Goal: Task Accomplishment & Management: Manage account settings

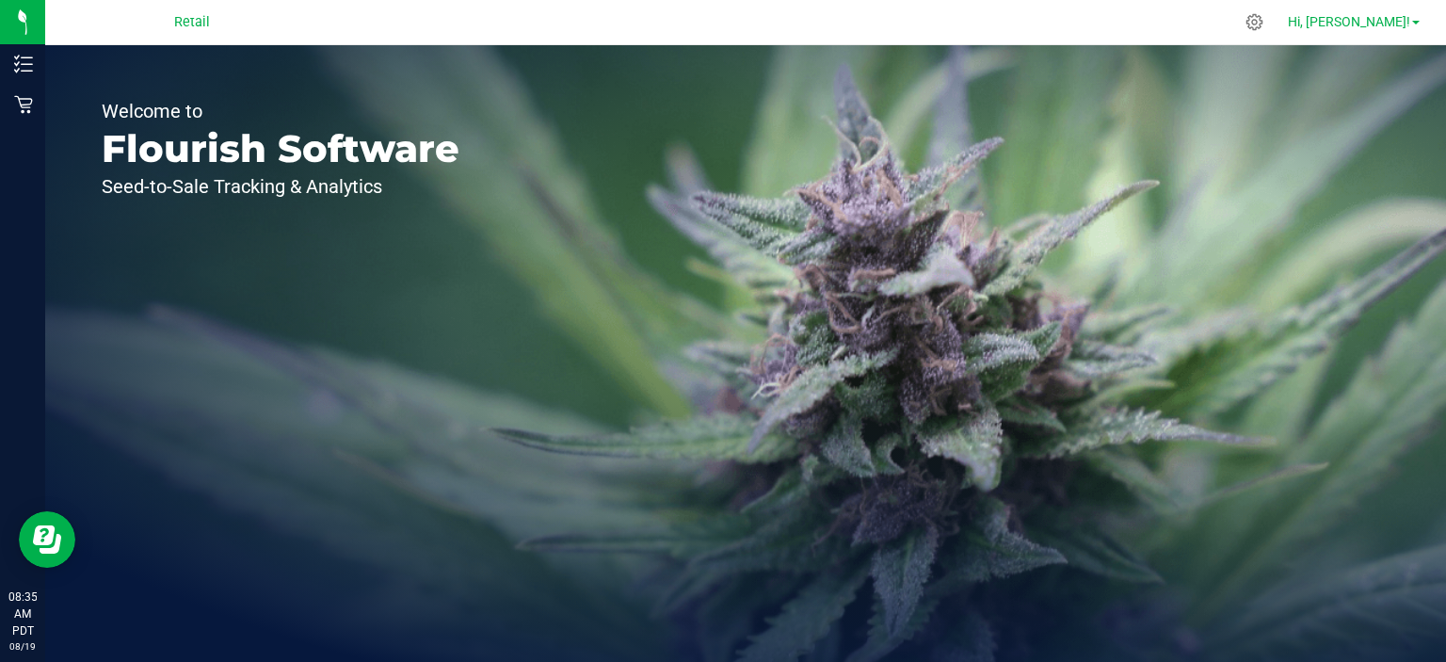
click at [1391, 20] on span "Hi, [PERSON_NAME]!" at bounding box center [1349, 21] width 122 height 15
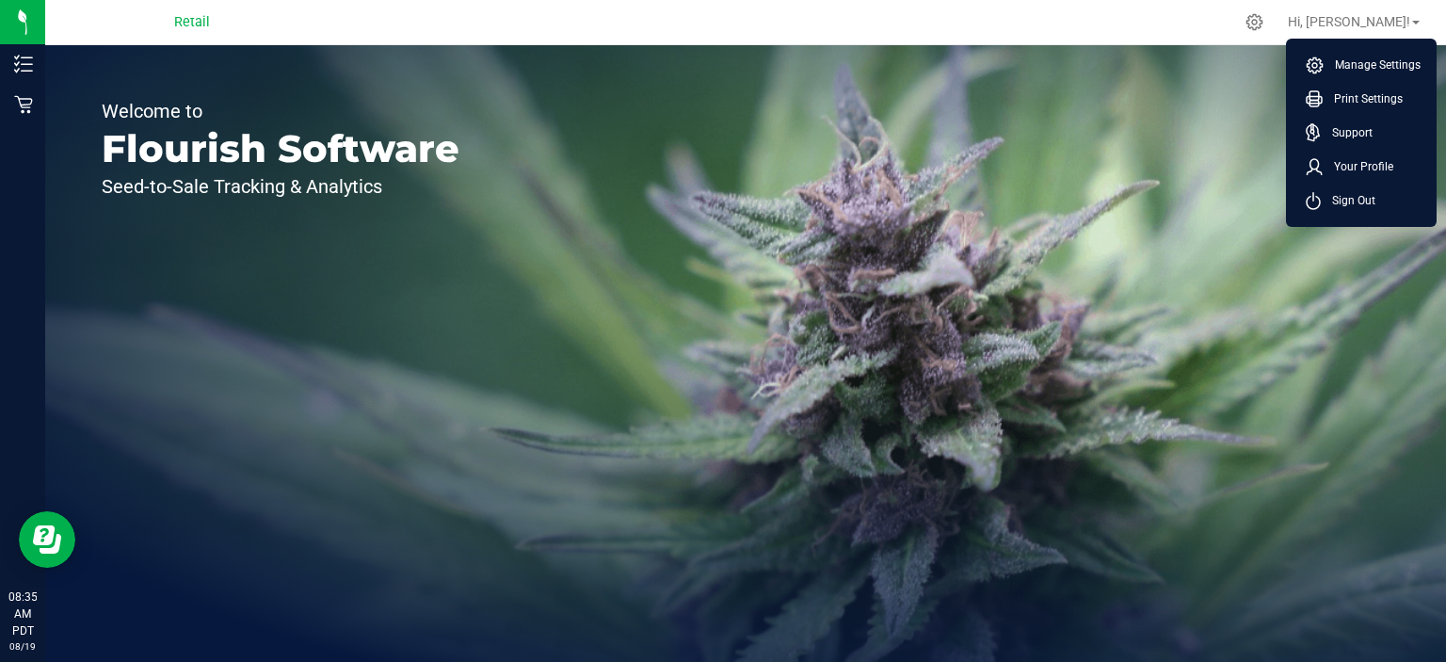
click at [1389, 200] on li "Sign Out" at bounding box center [1360, 201] width 141 height 34
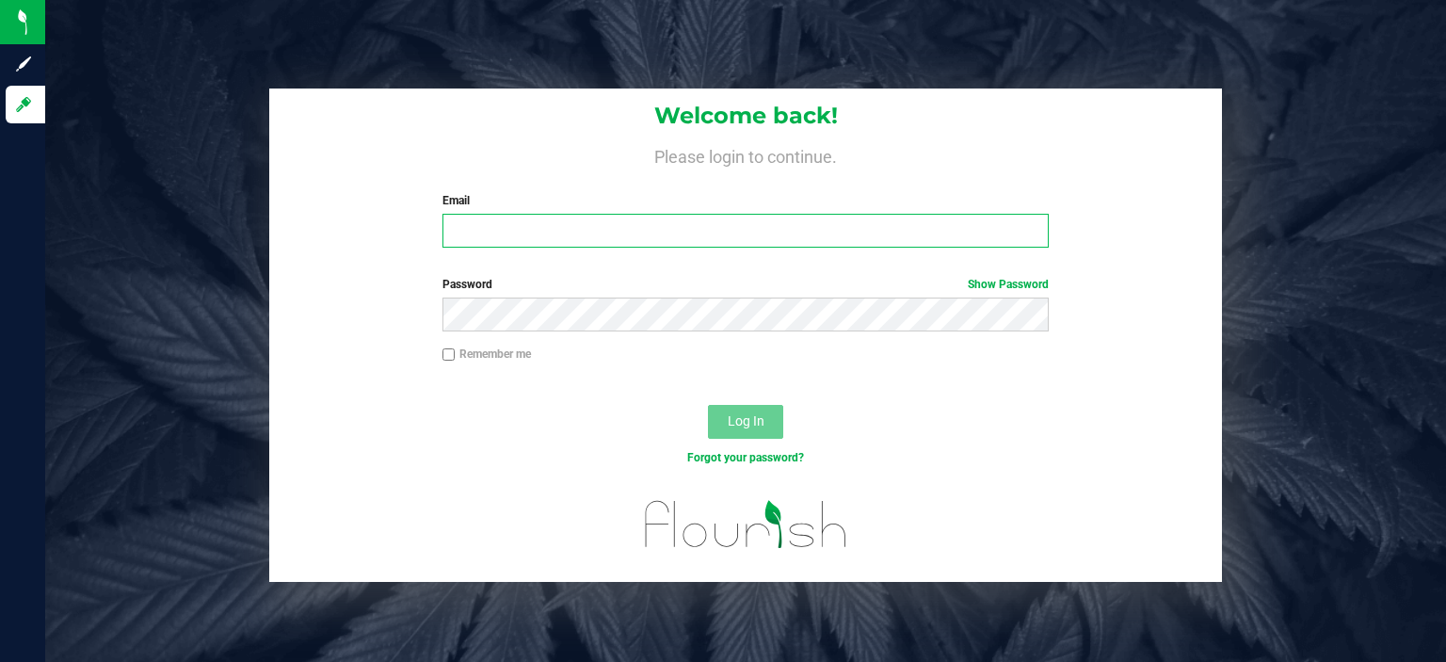
drag, startPoint x: 793, startPoint y: 244, endPoint x: 798, endPoint y: 252, distance: 9.7
click at [794, 245] on input "Email" at bounding box center [745, 231] width 607 height 34
type input "[EMAIL_ADDRESS][DOMAIN_NAME]"
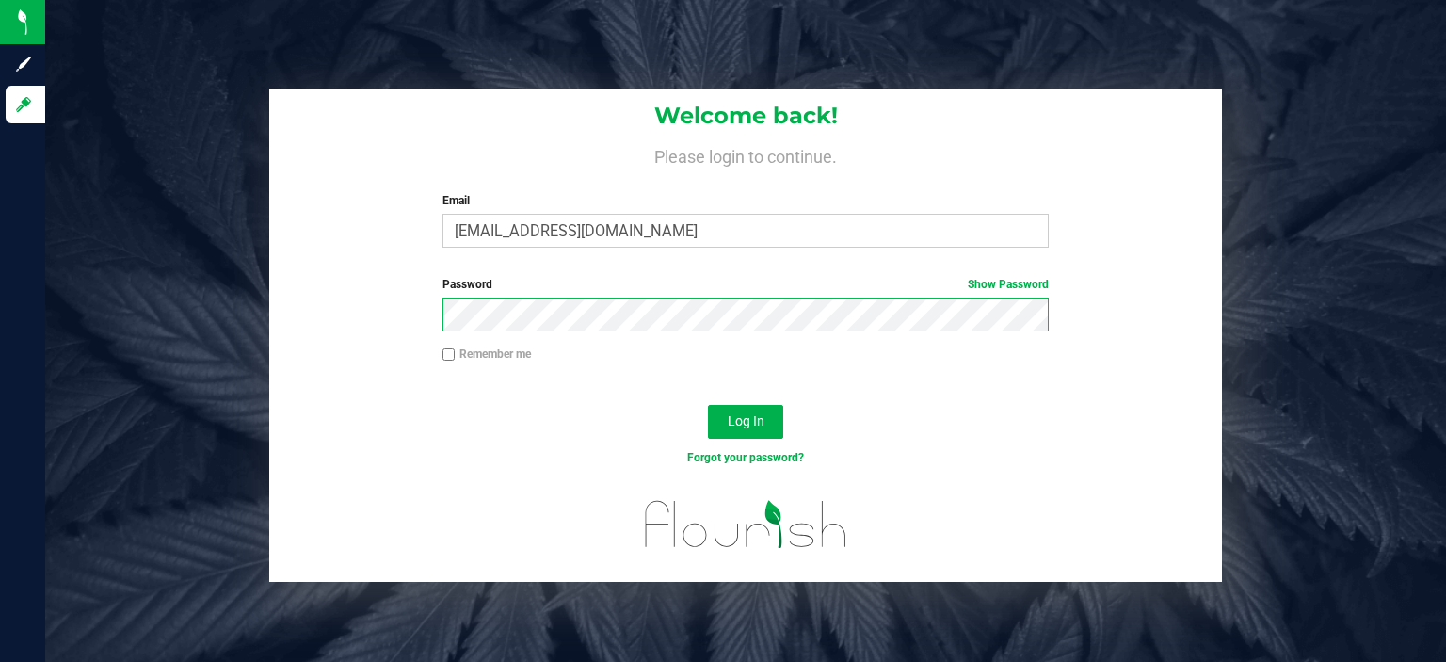
click at [708, 405] on button "Log In" at bounding box center [745, 422] width 75 height 34
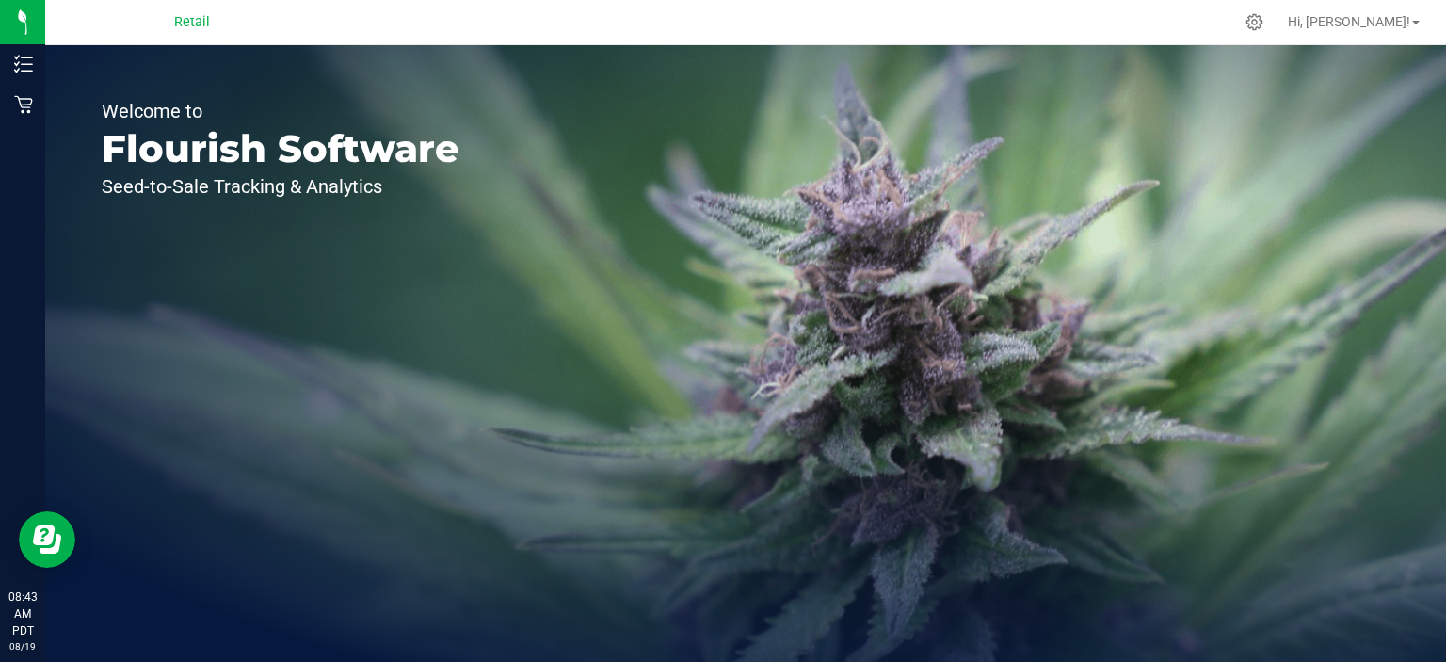
click at [678, 282] on div "Welcome to Flourish Software Seed-to-Sale Tracking & Analytics" at bounding box center [745, 353] width 1401 height 616
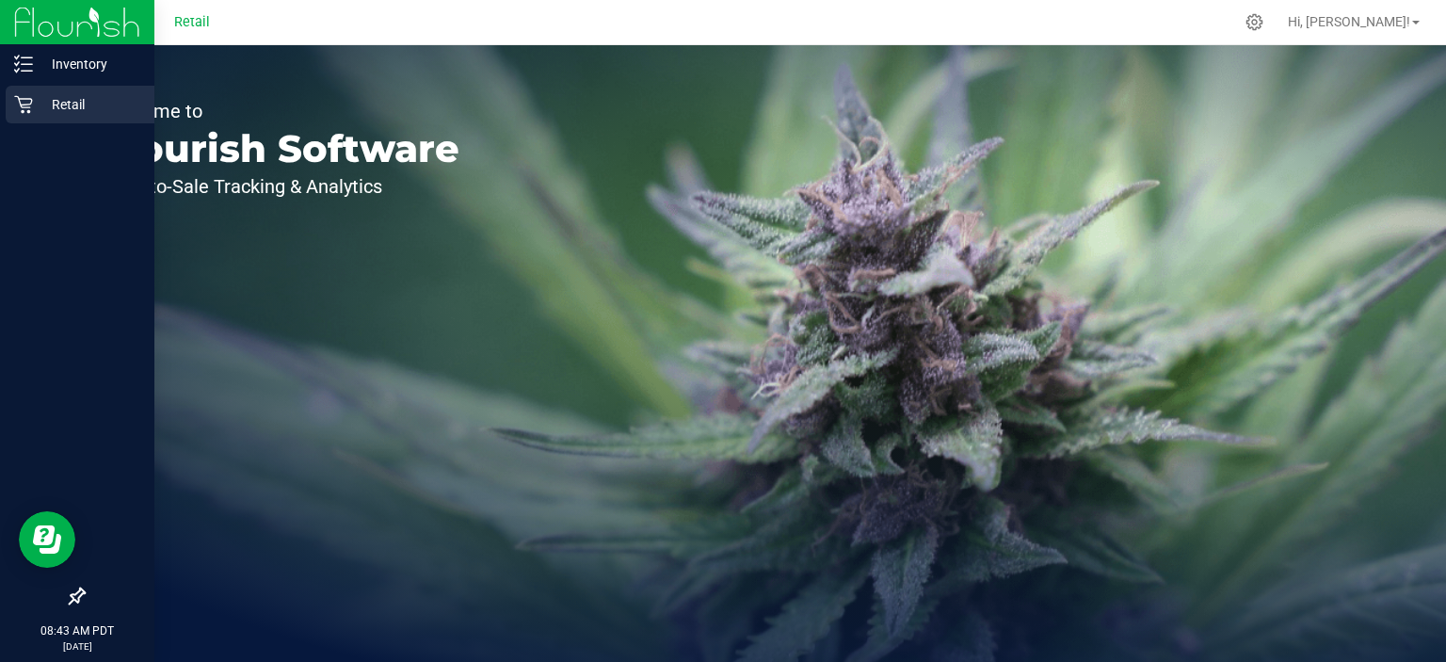
click at [33, 119] on div "Retail" at bounding box center [80, 105] width 149 height 38
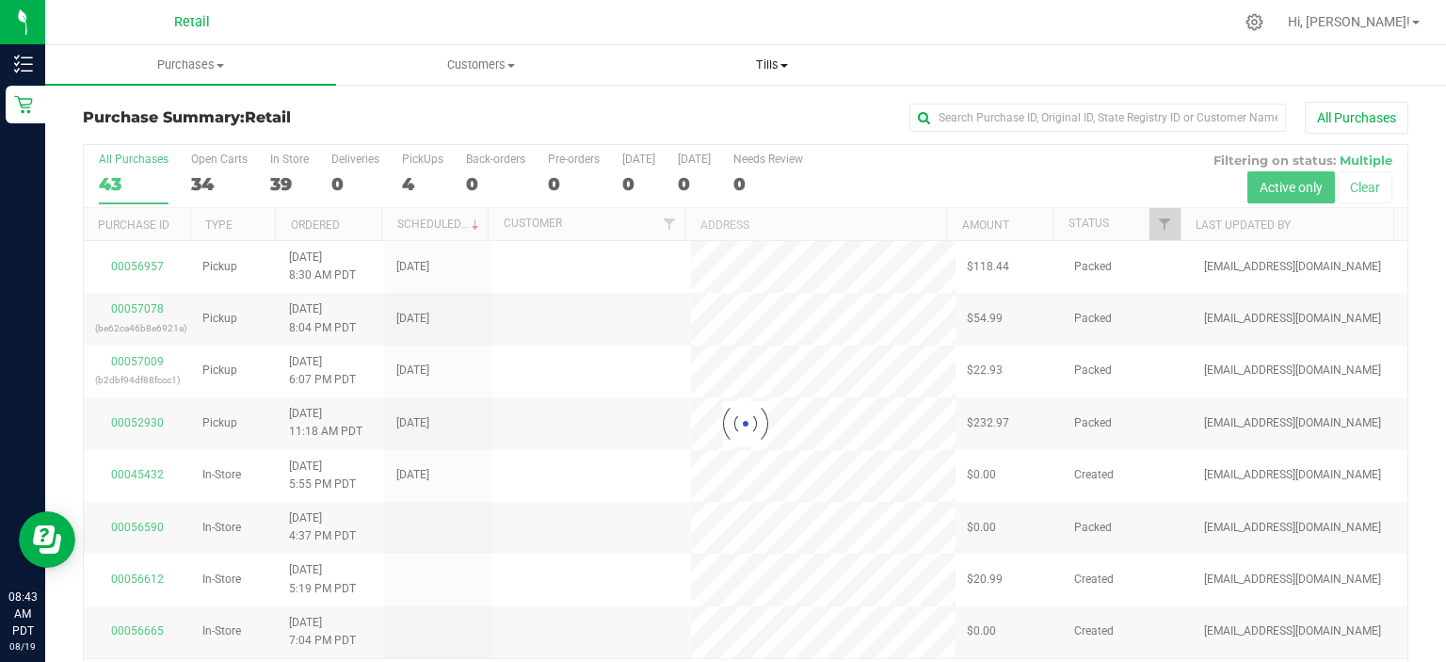
click at [783, 60] on span "Tills" at bounding box center [771, 64] width 289 height 17
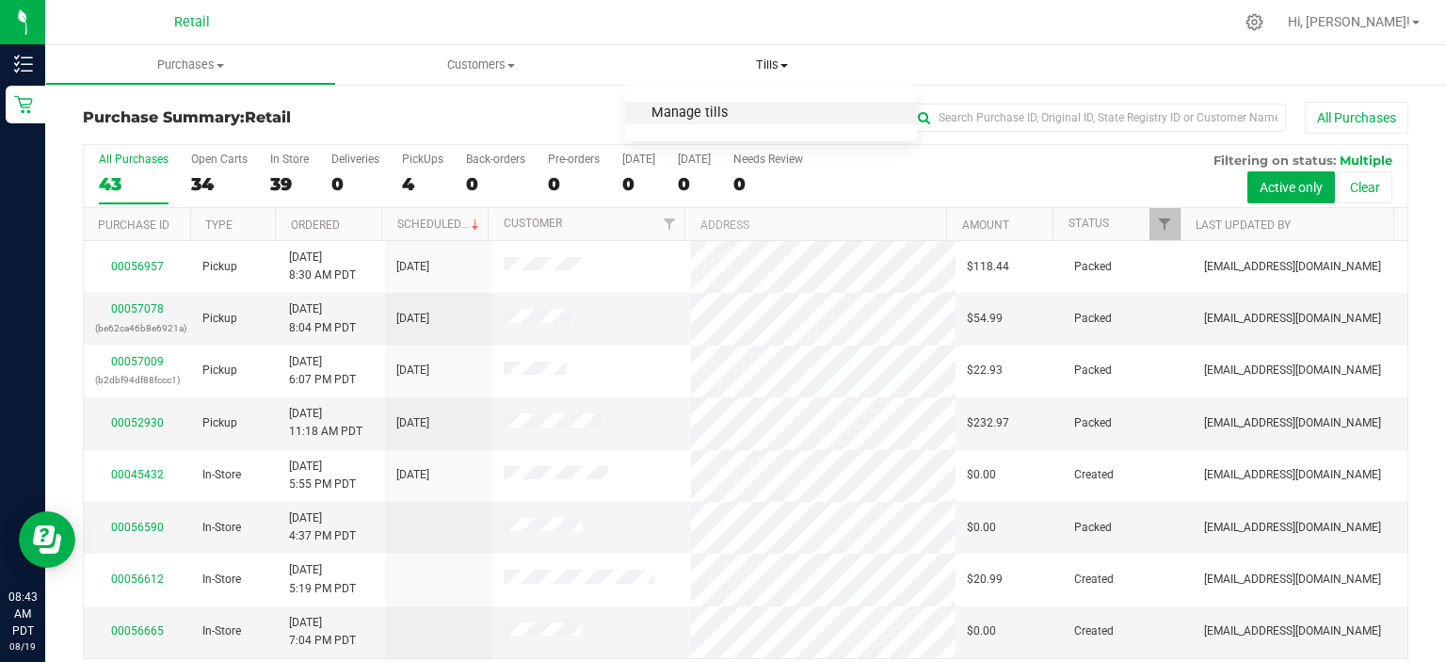
click at [745, 112] on span "Manage tills" at bounding box center [689, 113] width 127 height 16
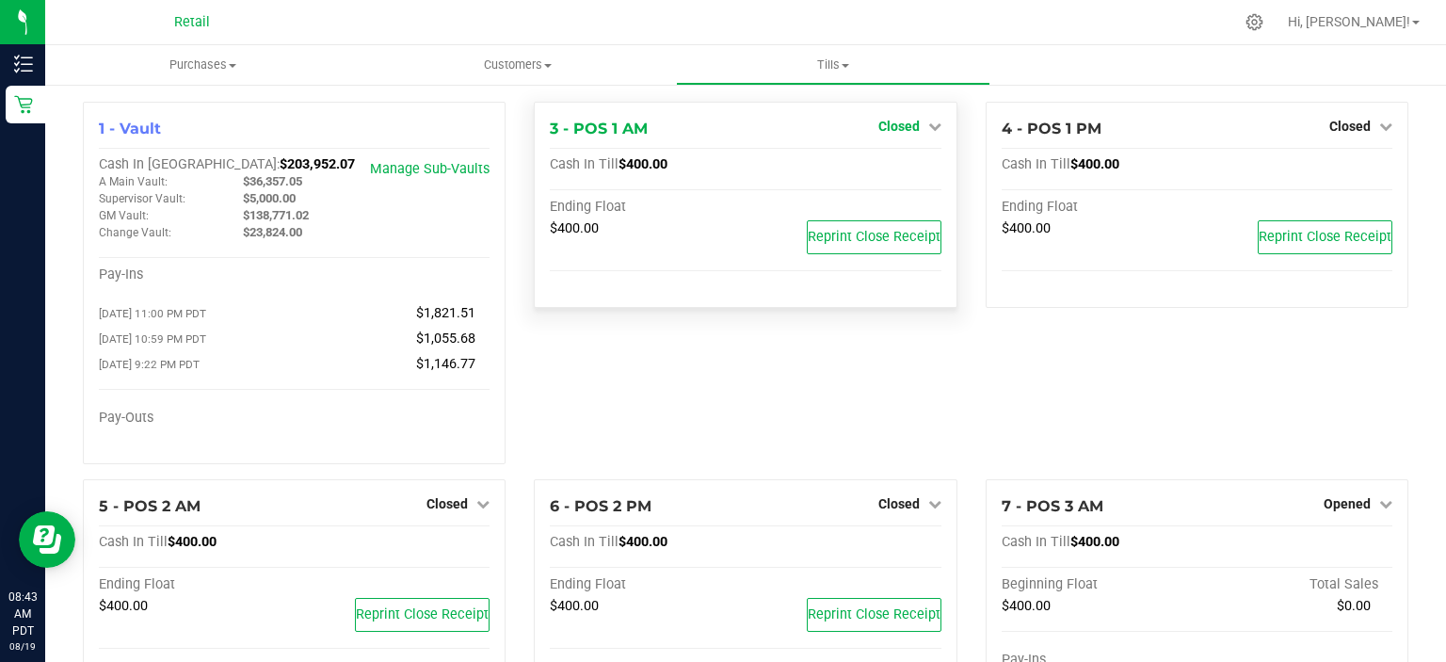
click at [909, 127] on link "Closed" at bounding box center [909, 126] width 63 height 15
click at [901, 163] on link "Open Till" at bounding box center [898, 165] width 50 height 15
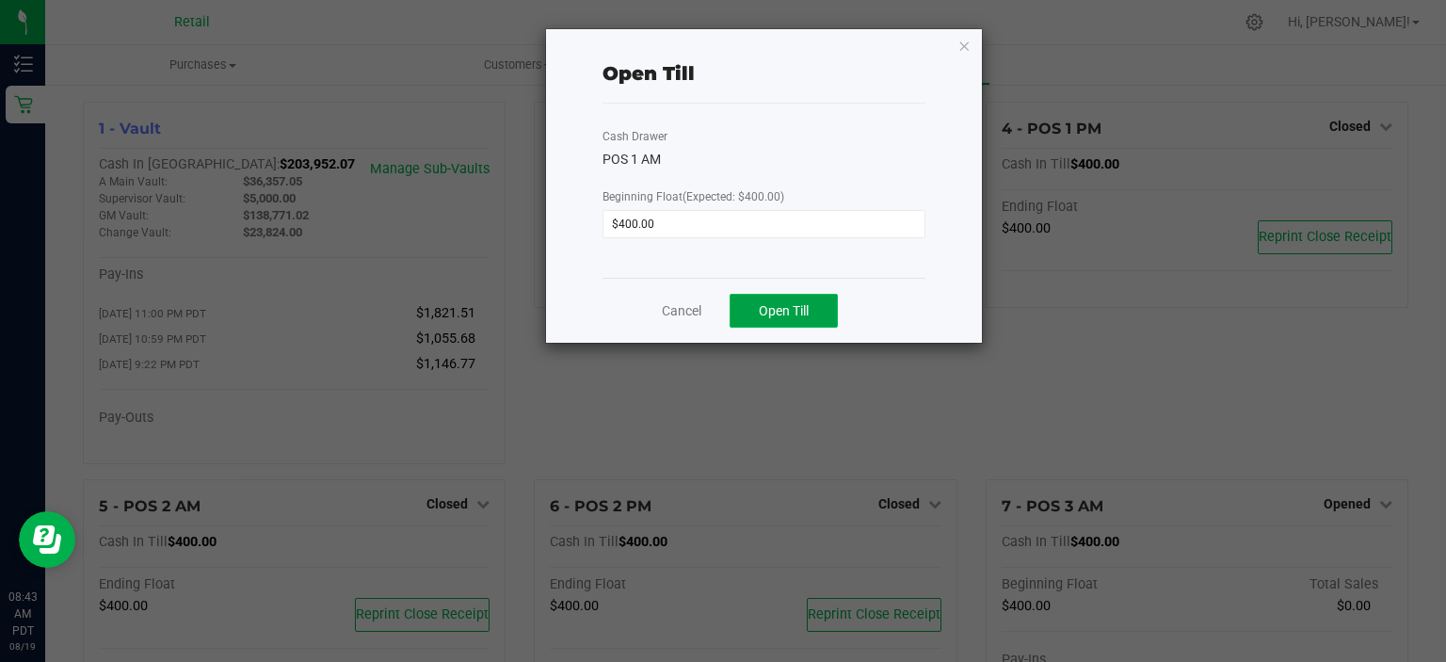
click at [797, 300] on button "Open Till" at bounding box center [783, 311] width 108 height 34
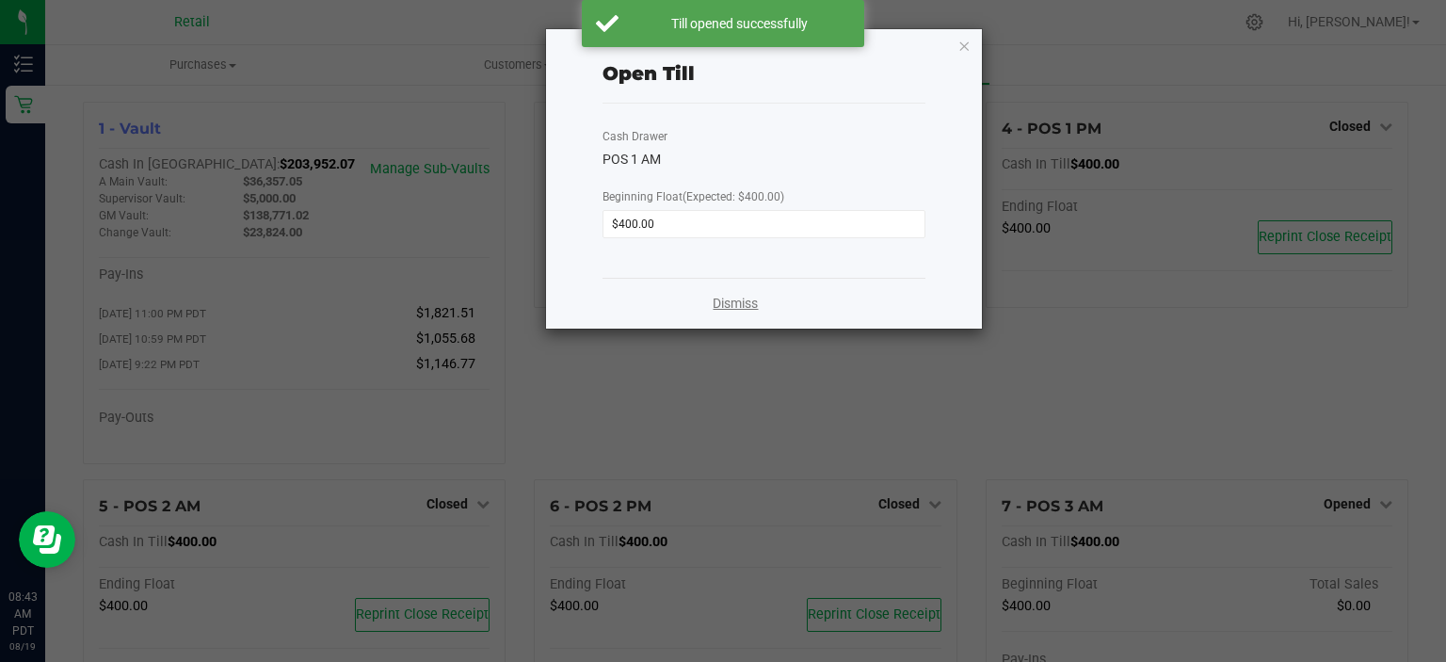
click at [723, 301] on link "Dismiss" at bounding box center [734, 304] width 45 height 20
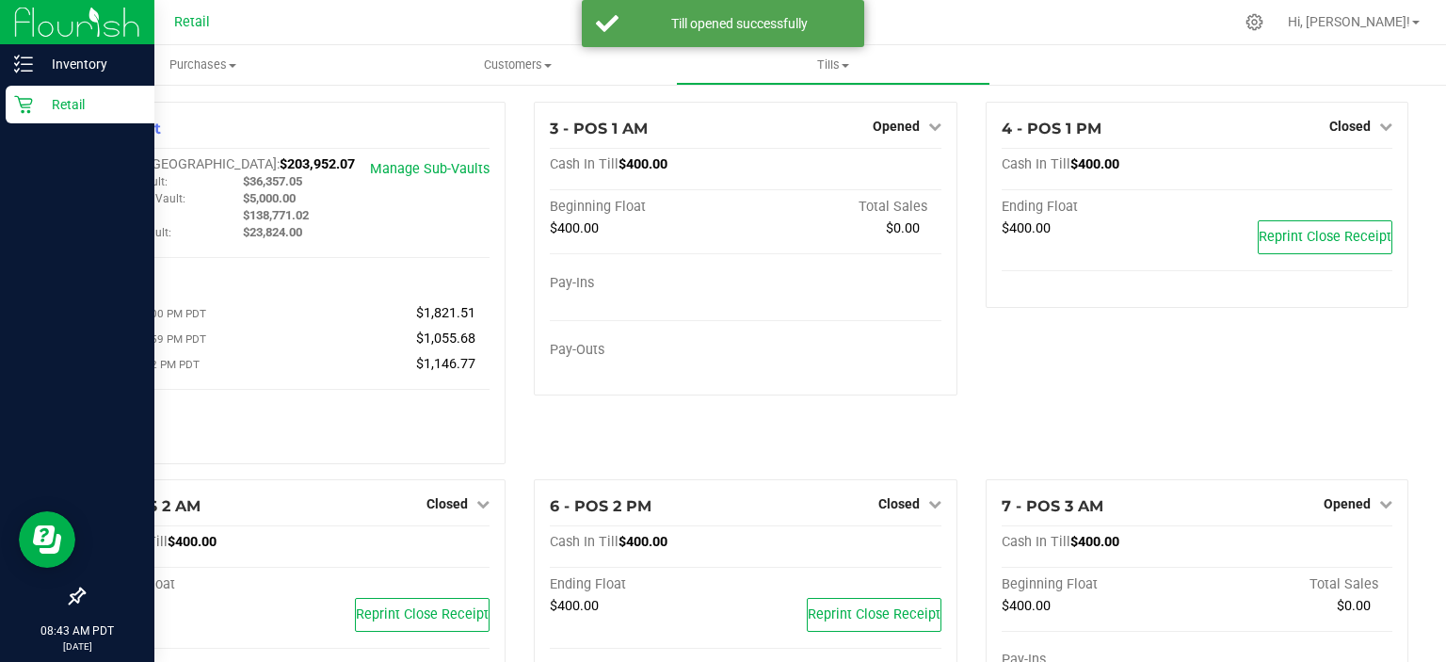
click at [24, 117] on div "Retail" at bounding box center [80, 105] width 149 height 38
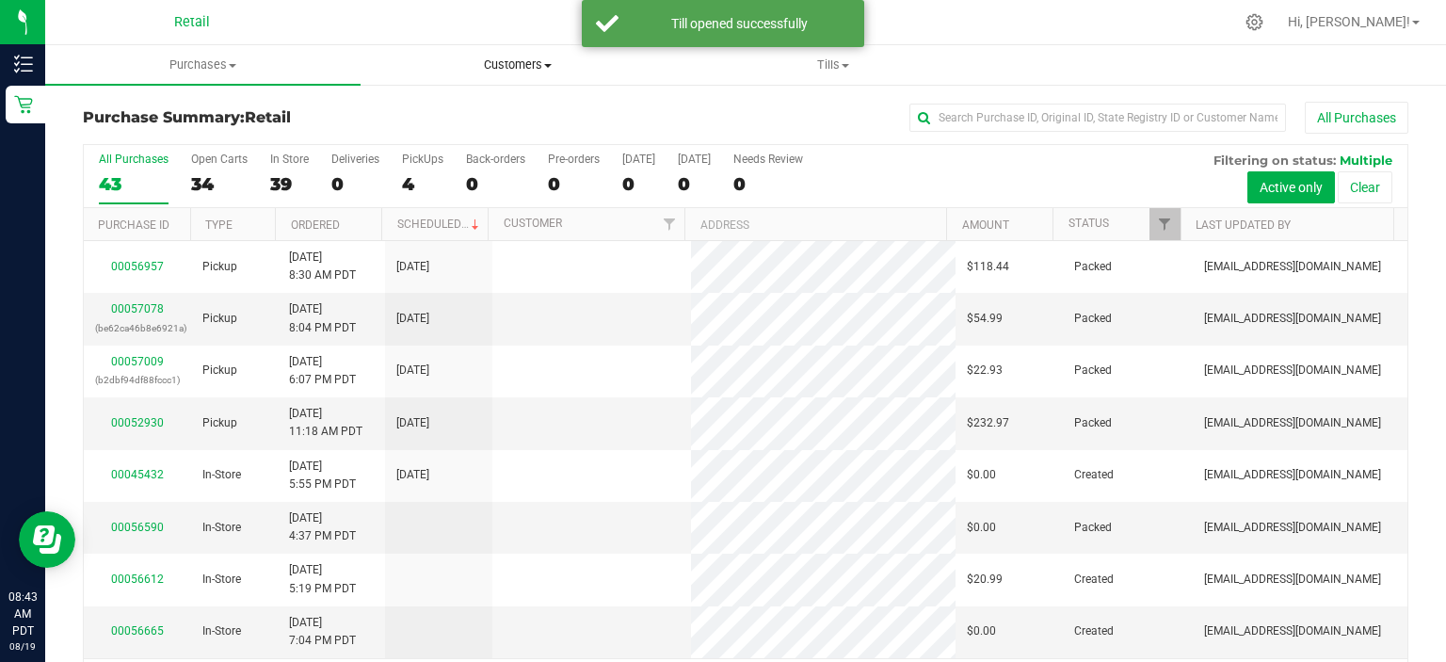
click at [525, 57] on span "Customers" at bounding box center [517, 64] width 313 height 17
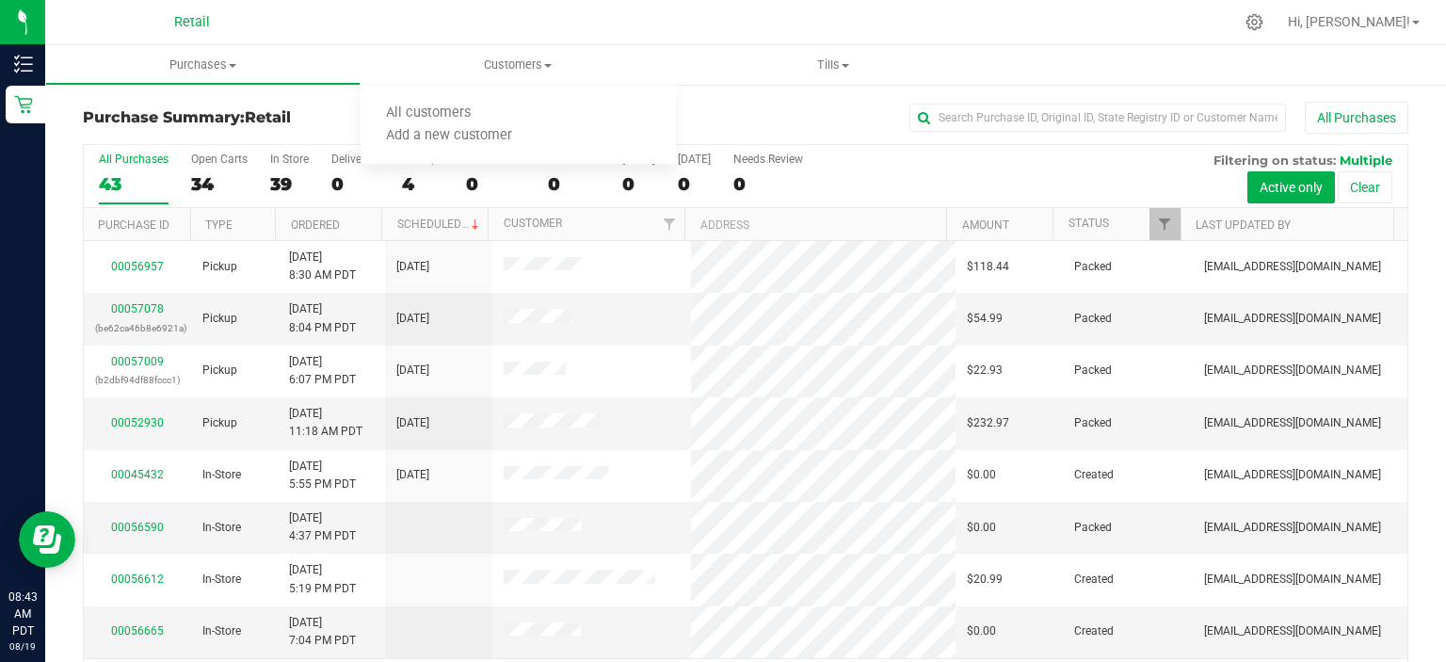
click at [715, 23] on div at bounding box center [785, 22] width 896 height 37
click at [405, 168] on label "PickUps 4" at bounding box center [422, 178] width 41 height 52
click at [0, 0] on input "PickUps 4" at bounding box center [0, 0] width 0 height 0
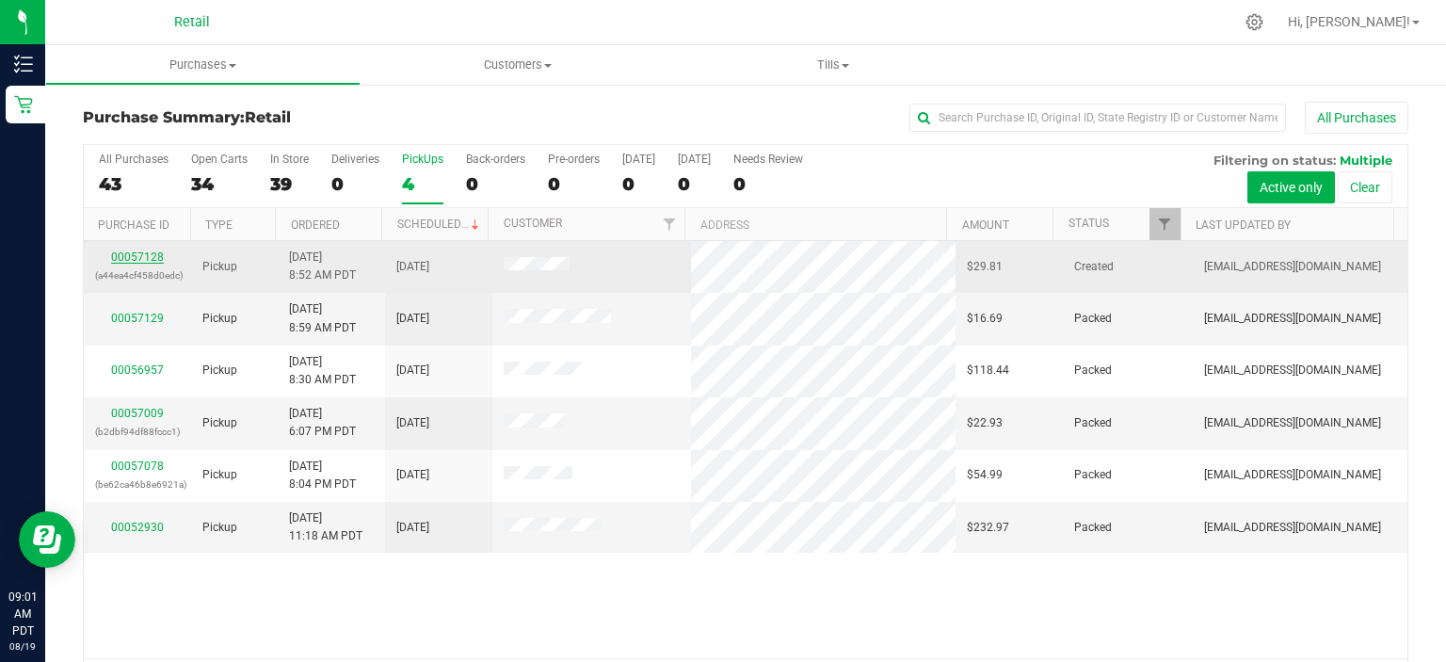
click at [139, 250] on link "00057128" at bounding box center [137, 256] width 53 height 13
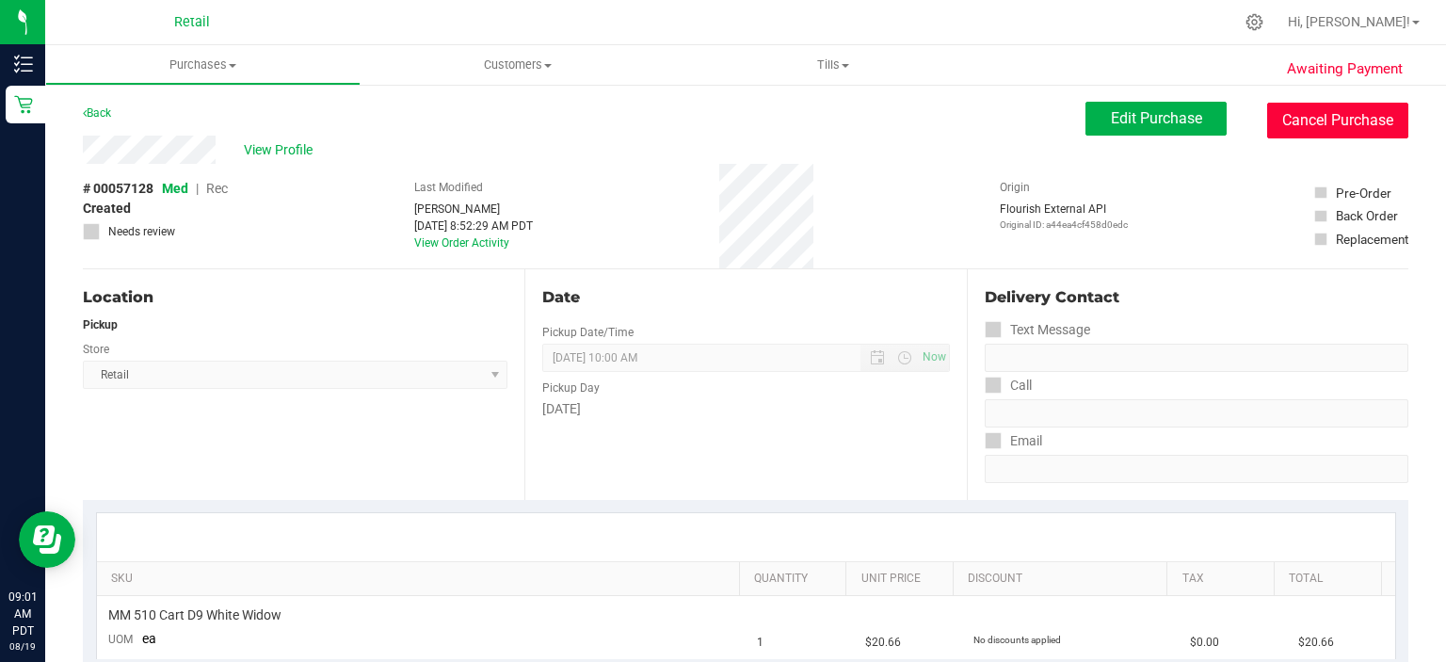
click at [1363, 117] on button "Cancel Purchase" at bounding box center [1337, 121] width 141 height 36
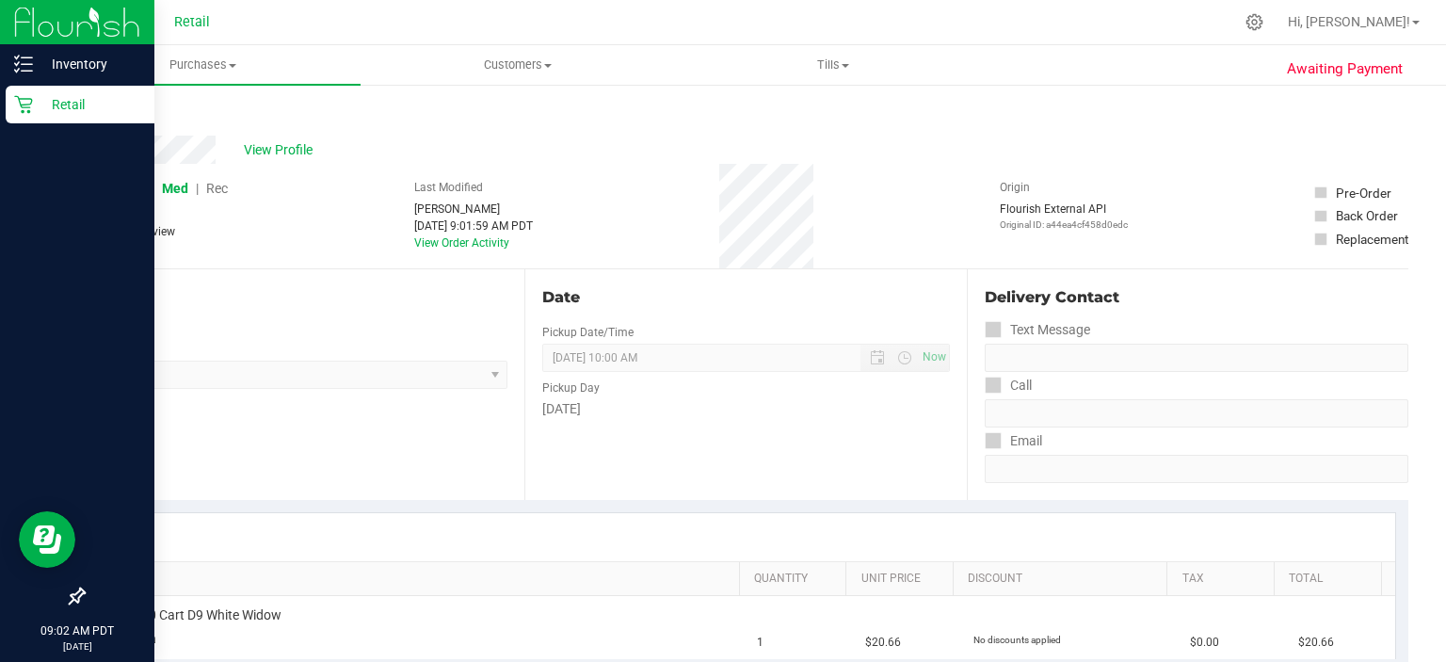
click at [25, 110] on icon at bounding box center [23, 104] width 19 height 19
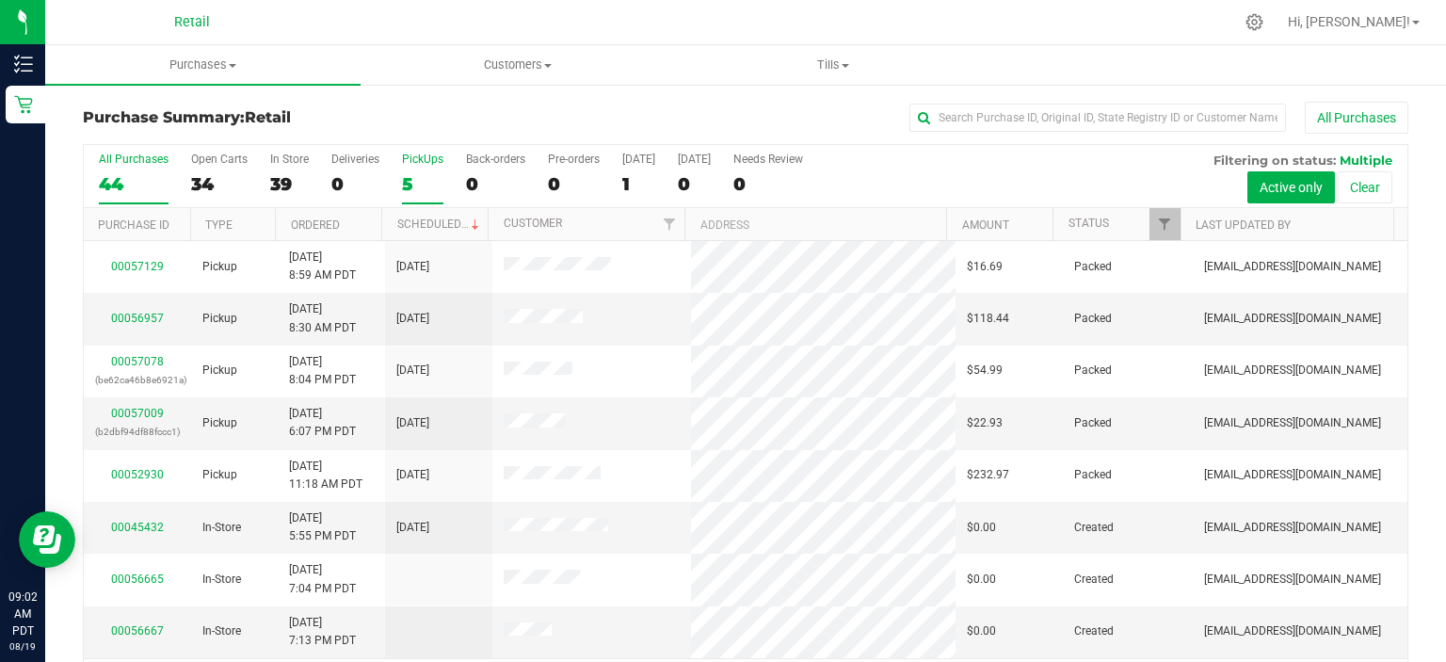
click at [407, 184] on div "5" at bounding box center [422, 184] width 41 height 22
click at [0, 0] on input "PickUps 5" at bounding box center [0, 0] width 0 height 0
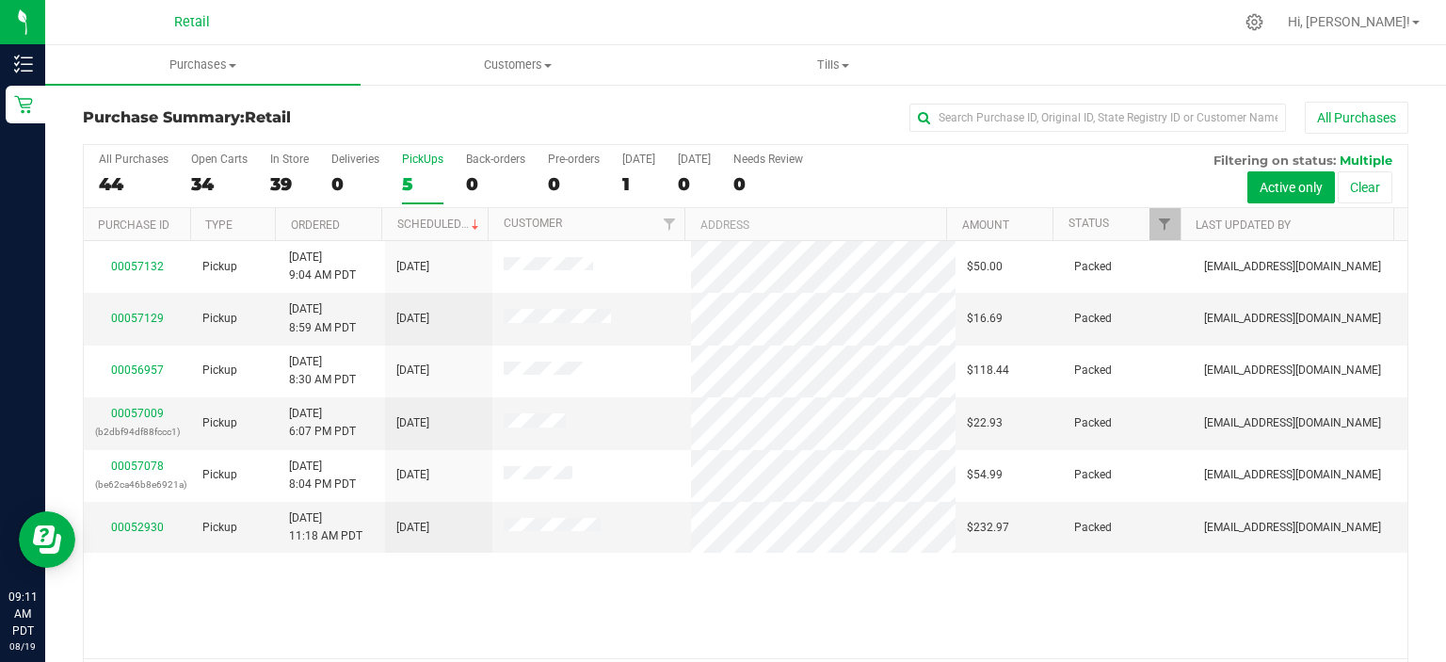
click at [421, 164] on div "PickUps" at bounding box center [422, 158] width 41 height 13
click at [0, 0] on input "PickUps 5" at bounding box center [0, 0] width 0 height 0
